Goal: Information Seeking & Learning: Learn about a topic

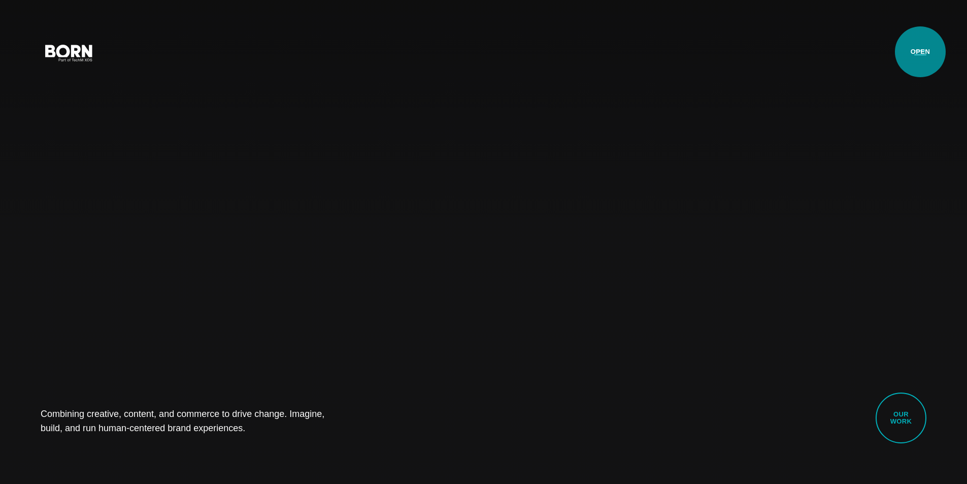
click at [921, 52] on button "Primary Menu" at bounding box center [920, 52] width 24 height 21
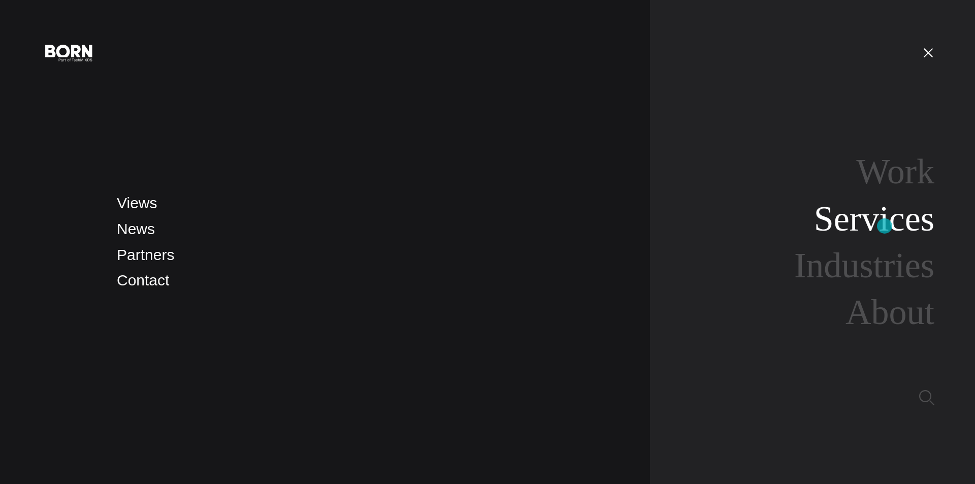
click at [884, 226] on link "Services" at bounding box center [874, 218] width 120 height 39
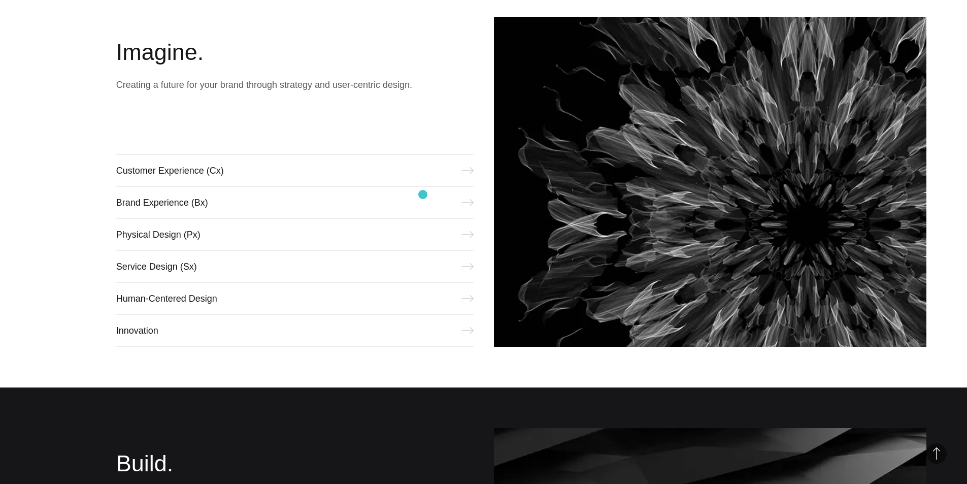
scroll to position [812, 0]
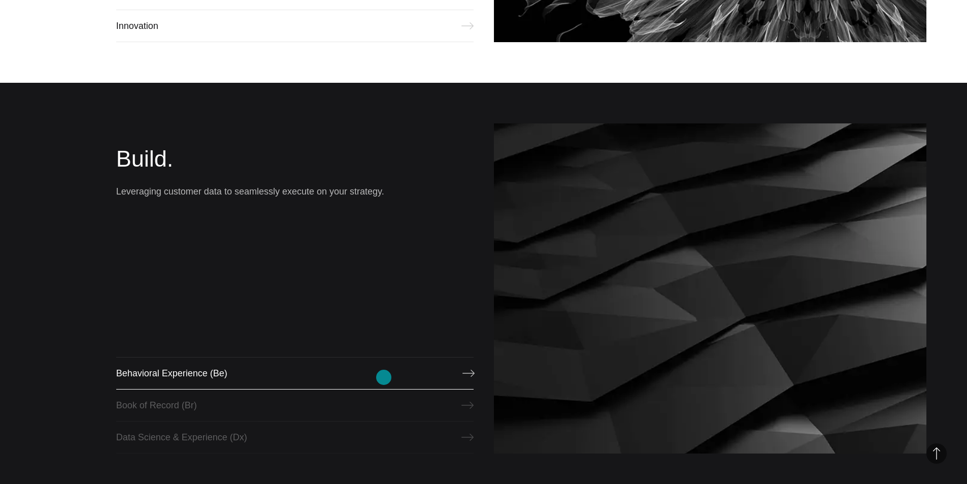
click at [384, 377] on link "Behavioral Experience (Be)" at bounding box center [294, 373] width 357 height 32
